Goal: Task Accomplishment & Management: Complete application form

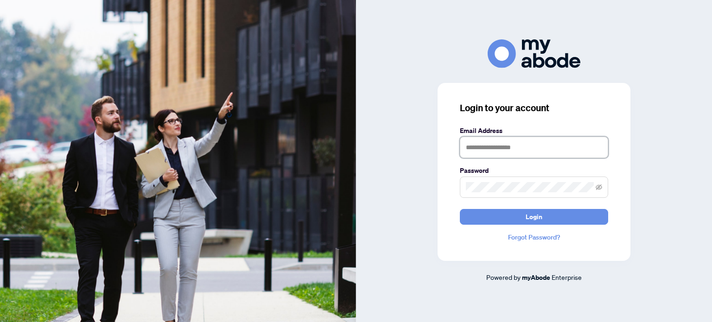
click at [602, 149] on input "text" at bounding box center [534, 147] width 148 height 21
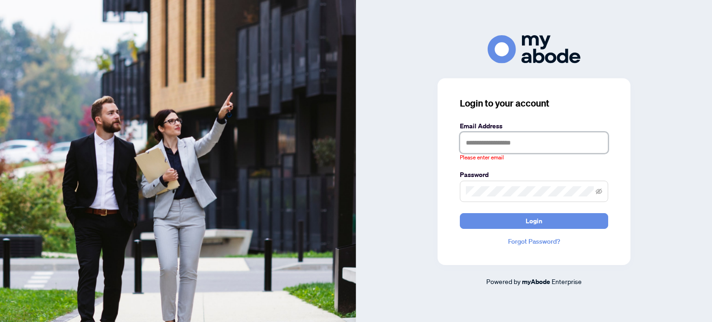
type input "**********"
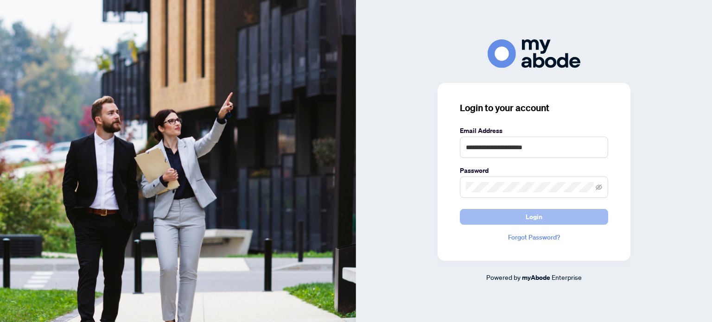
click at [564, 215] on button "Login" at bounding box center [534, 217] width 148 height 16
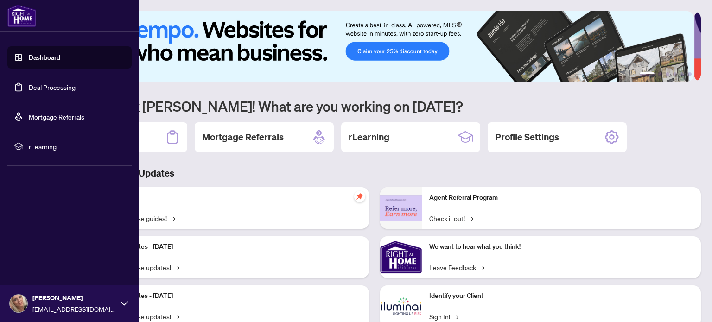
click at [60, 61] on link "Dashboard" at bounding box center [45, 57] width 32 height 8
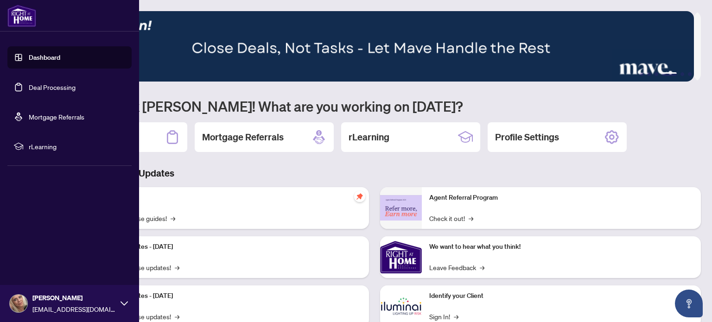
click at [38, 59] on link "Dashboard" at bounding box center [45, 57] width 32 height 8
click at [57, 57] on link "Dashboard" at bounding box center [45, 57] width 32 height 8
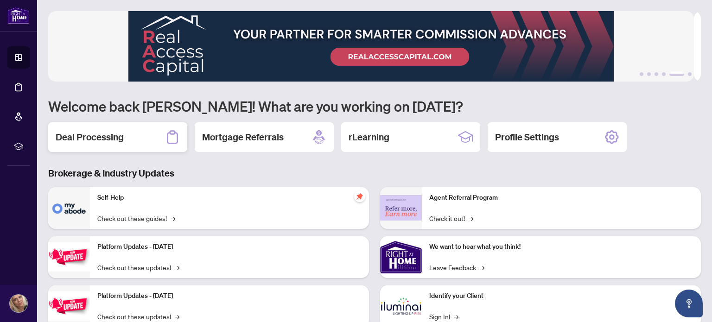
click at [115, 139] on h2 "Deal Processing" at bounding box center [90, 137] width 68 height 13
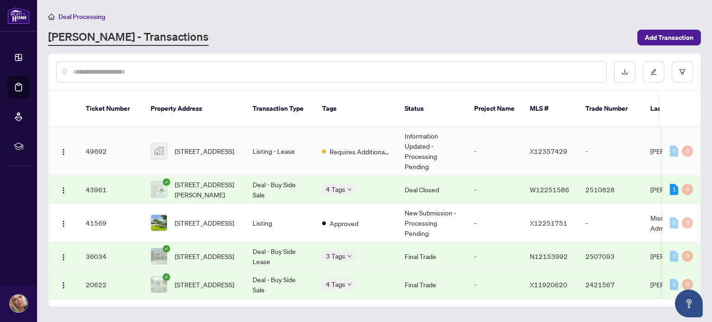
click at [239, 138] on td "505-89 Westwood Road, Guelph, ON, Canada" at bounding box center [194, 151] width 102 height 49
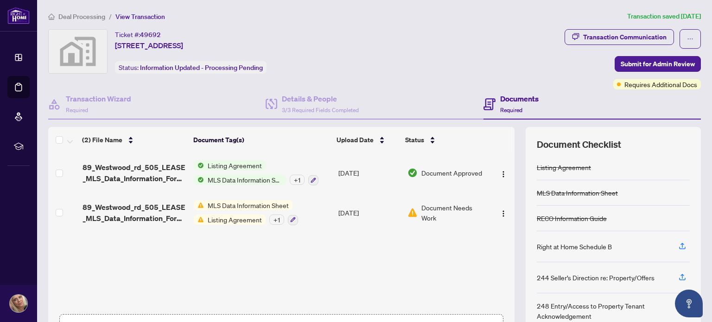
scroll to position [65, 0]
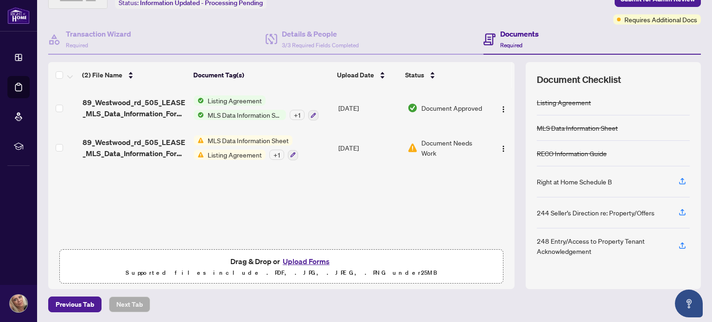
click at [307, 262] on button "Upload Forms" at bounding box center [306, 262] width 52 height 12
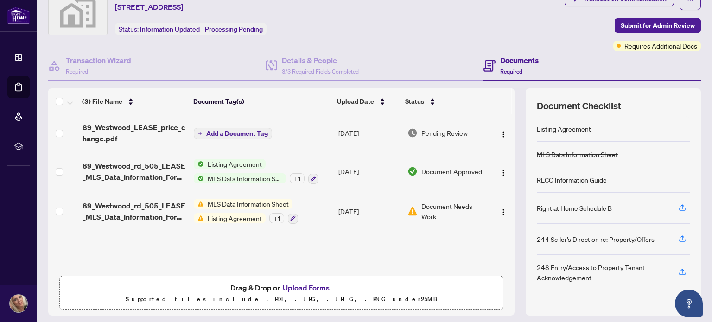
scroll to position [0, 0]
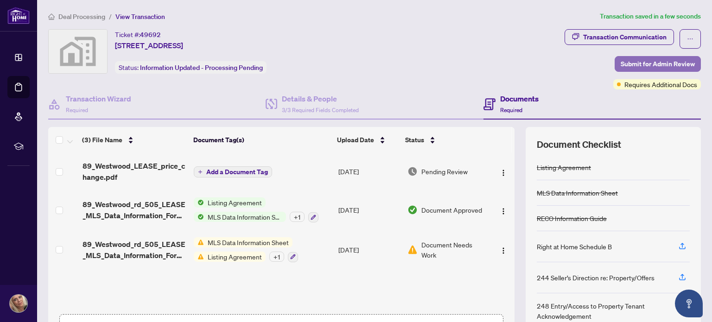
click at [640, 64] on span "Submit for Admin Review" at bounding box center [658, 64] width 74 height 15
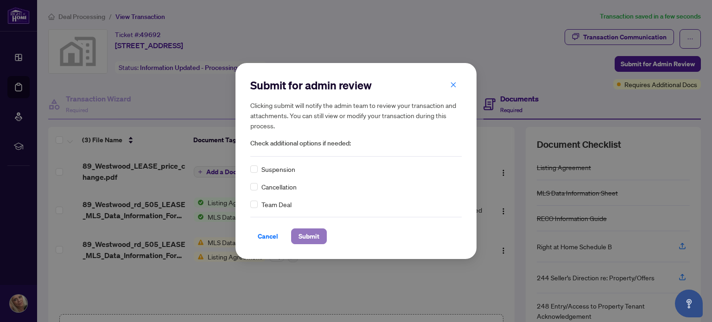
click at [296, 236] on button "Submit" at bounding box center [309, 237] width 36 height 16
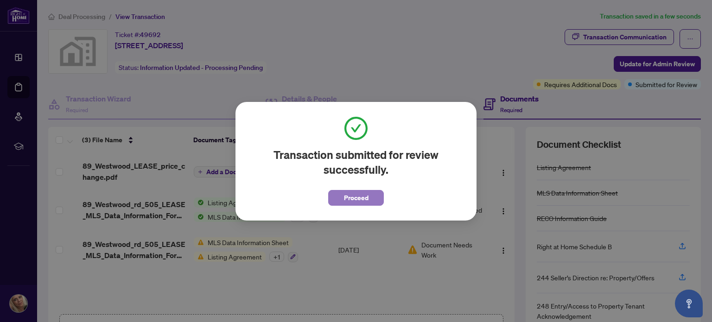
click at [369, 197] on button "Proceed" at bounding box center [356, 198] width 56 height 16
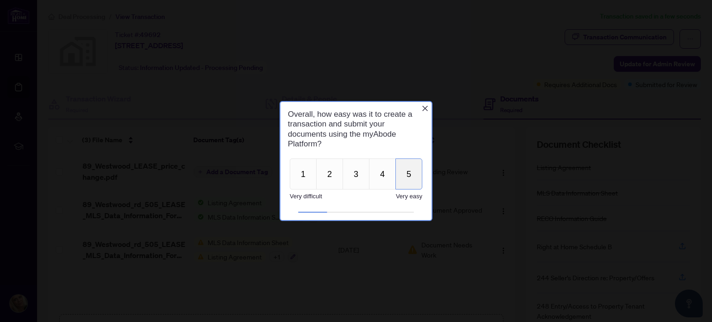
click at [408, 177] on button "5" at bounding box center [409, 173] width 27 height 31
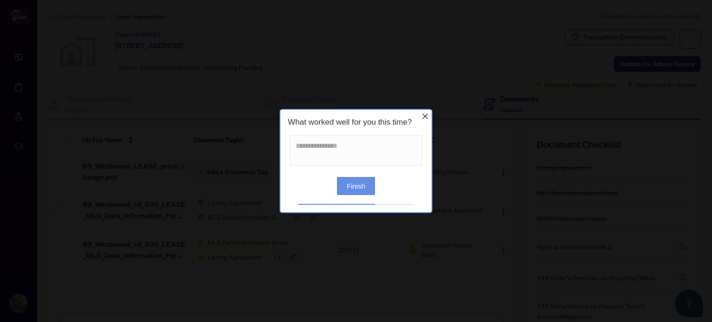
click at [363, 186] on button "Finish" at bounding box center [356, 186] width 38 height 18
